Goal: Information Seeking & Learning: Find contact information

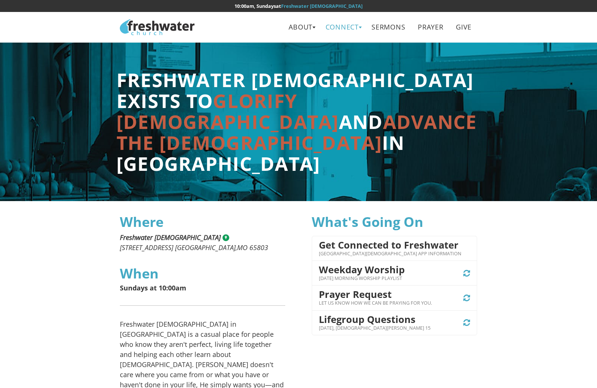
click at [359, 27] on link "Connect" at bounding box center [342, 27] width 44 height 17
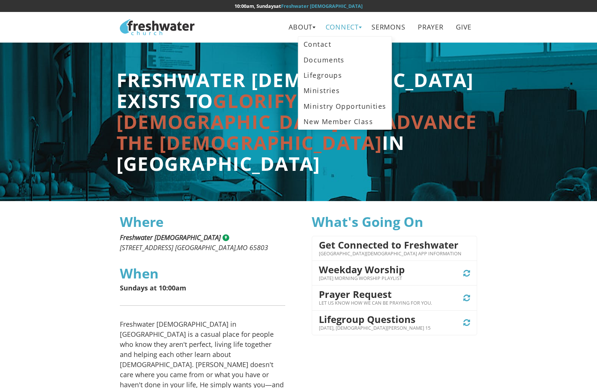
click at [359, 27] on link "Connect" at bounding box center [342, 27] width 44 height 17
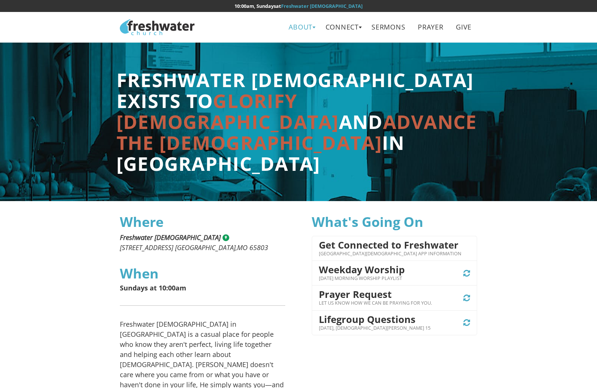
click at [314, 25] on link "About" at bounding box center [301, 27] width 35 height 17
click at [295, 59] on link "Leadership" at bounding box center [303, 59] width 59 height 15
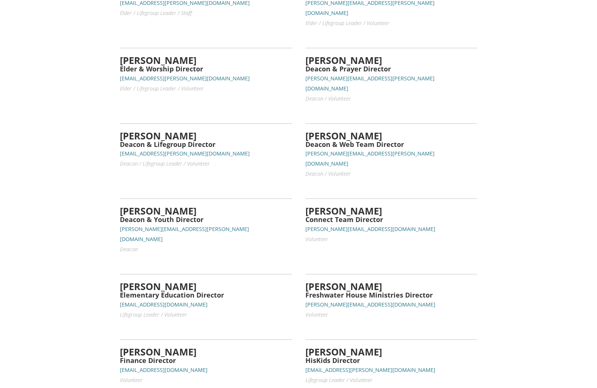
scroll to position [149, 0]
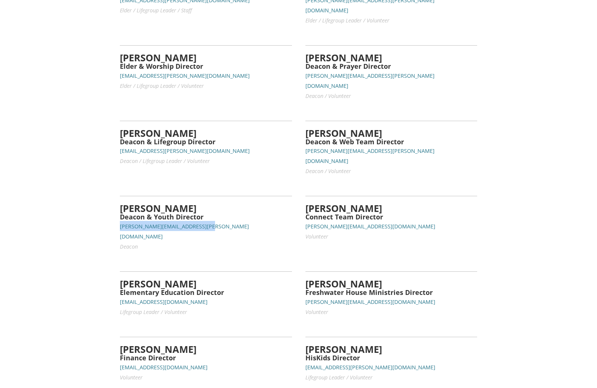
drag, startPoint x: 211, startPoint y: 196, endPoint x: 117, endPoint y: 197, distance: 93.8
click at [117, 197] on div "[PERSON_NAME] Deacon & Youth Director [PERSON_NAME][EMAIL_ADDRESS][PERSON_NAME]…" at bounding box center [205, 219] width 185 height 75
copy small "[PERSON_NAME][EMAIL_ADDRESS][PERSON_NAME][DOMAIN_NAME]"
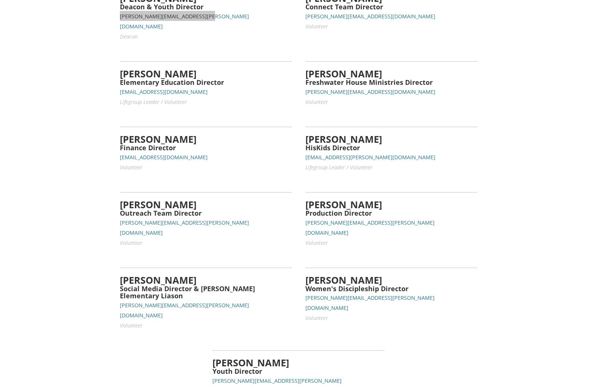
scroll to position [413, 0]
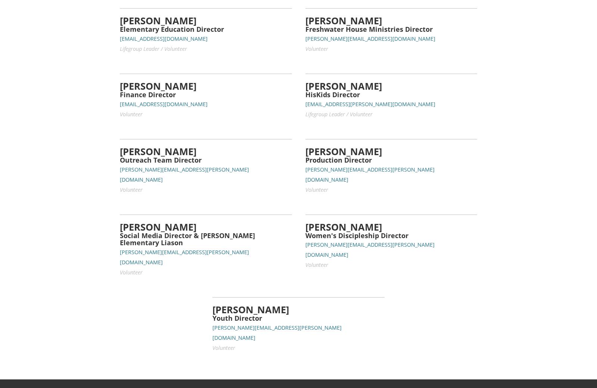
drag, startPoint x: 120, startPoint y: 345, endPoint x: 168, endPoint y: 345, distance: 47.8
copy address "[STREET_ADDRESS]"
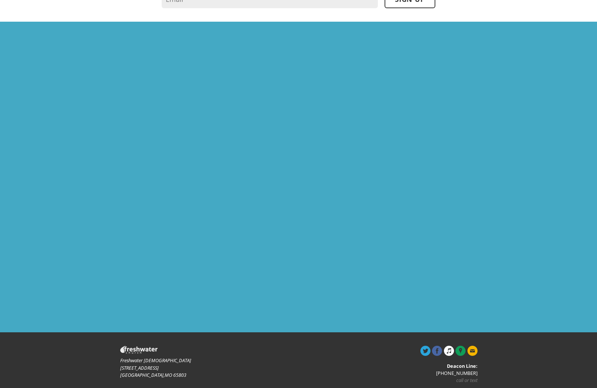
scroll to position [743, 0]
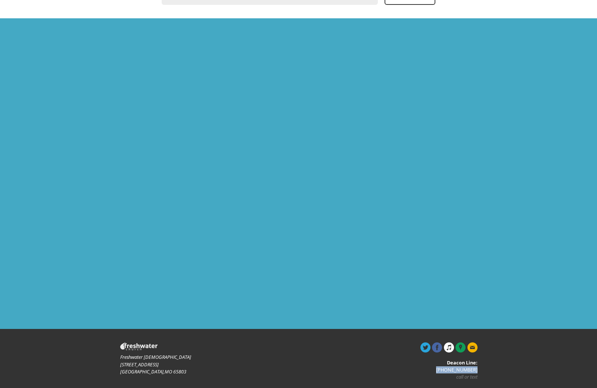
drag, startPoint x: 445, startPoint y: 347, endPoint x: 479, endPoint y: 347, distance: 34.7
click at [479, 347] on div "Deacon Line: (417) 567-3491 call or text" at bounding box center [391, 361] width 185 height 38
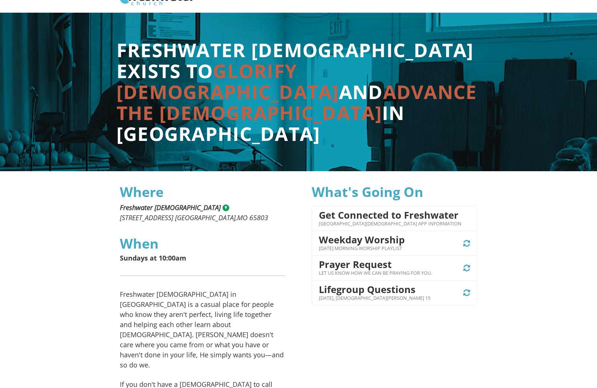
scroll to position [0, 0]
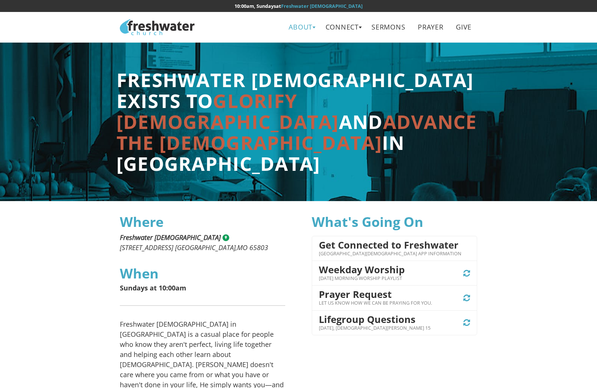
click at [309, 25] on link "About" at bounding box center [301, 27] width 35 height 17
click at [307, 62] on link "Leadership" at bounding box center [303, 59] width 59 height 15
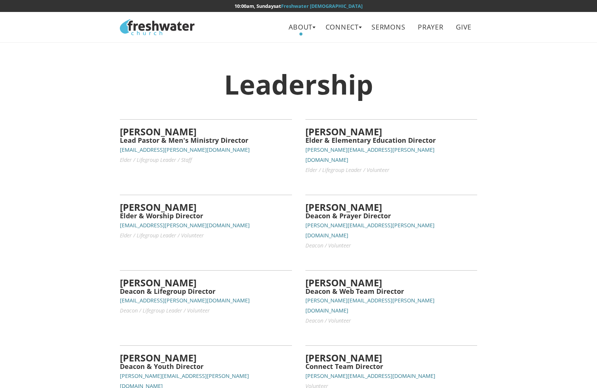
click at [149, 130] on h4 "[PERSON_NAME]" at bounding box center [206, 131] width 172 height 10
click at [130, 138] on h5 "Lead Pastor & Men's Ministry Director" at bounding box center [206, 140] width 172 height 7
click at [187, 139] on h5 "Lead Pastor & Men's Ministry Director" at bounding box center [206, 140] width 172 height 7
